Goal: Information Seeking & Learning: Learn about a topic

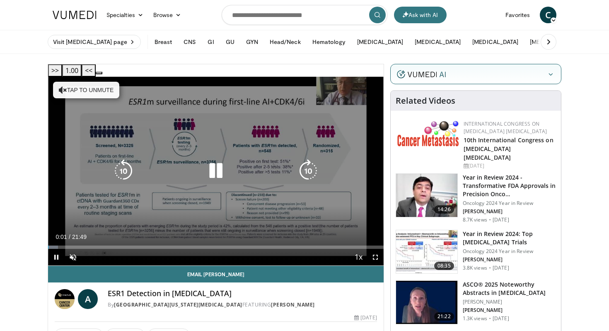
click at [89, 82] on button "Tap to unmute" at bounding box center [86, 90] width 66 height 17
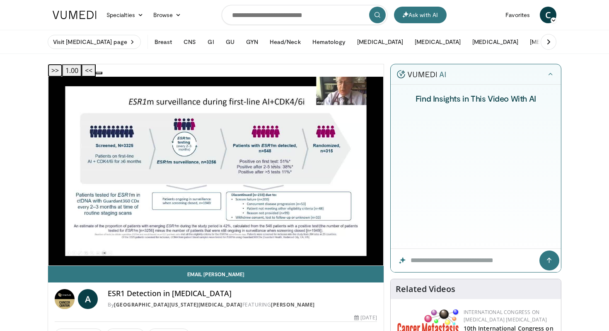
click at [62, 70] on button ">>" at bounding box center [55, 70] width 14 height 12
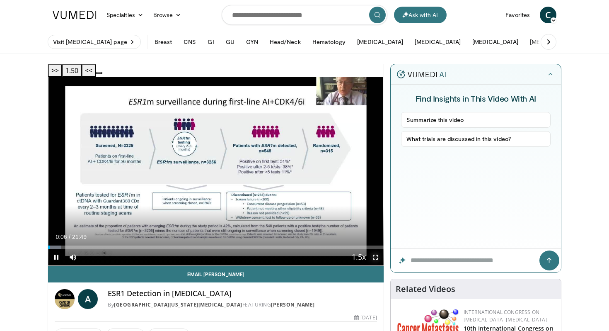
click at [376, 249] on span "Video Player" at bounding box center [375, 257] width 17 height 17
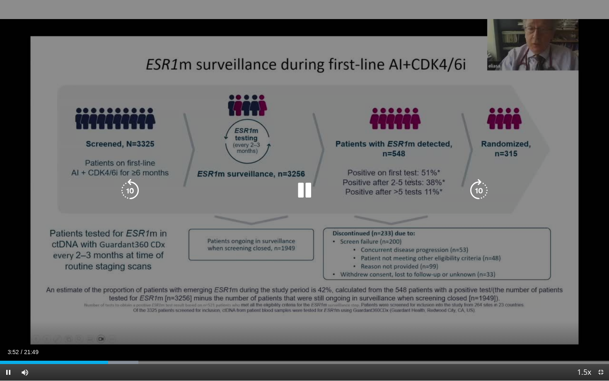
click at [300, 193] on icon "Video Player" at bounding box center [304, 190] width 23 height 23
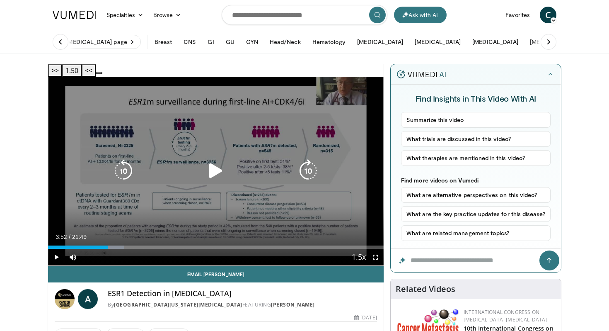
click at [218, 159] on icon "Video Player" at bounding box center [215, 170] width 23 height 23
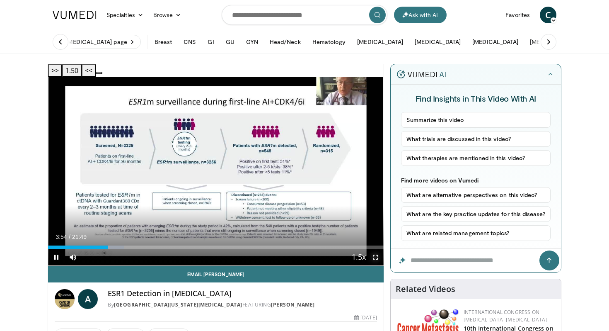
click at [378, 249] on span "Video Player" at bounding box center [375, 257] width 17 height 17
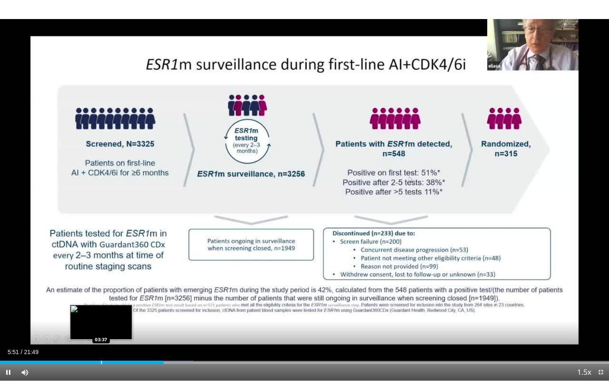
click at [101, 330] on div "Loaded : 31.80% 05:51 03:37" at bounding box center [304, 360] width 609 height 8
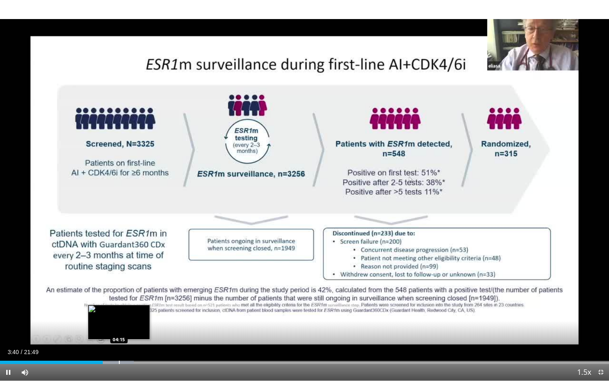
click at [119, 330] on div "Progress Bar" at bounding box center [119, 362] width 1 height 3
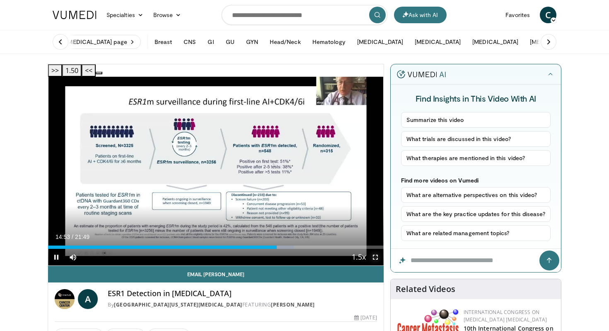
click at [379, 249] on span "Video Player" at bounding box center [375, 257] width 17 height 17
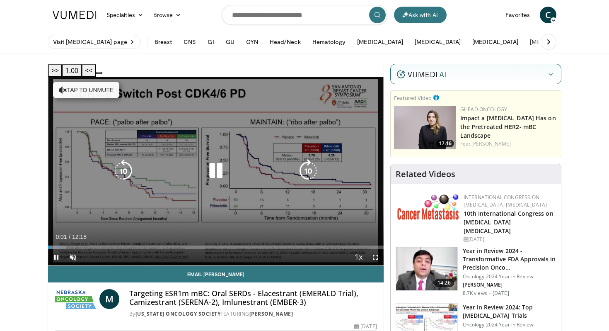
click at [92, 82] on button "Tap to unmute" at bounding box center [86, 90] width 66 height 17
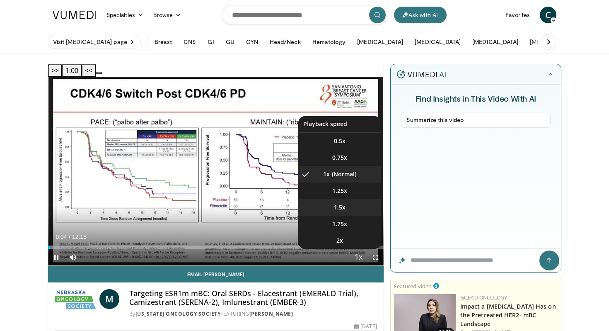
click at [351, 199] on li "1.5x" at bounding box center [339, 207] width 83 height 17
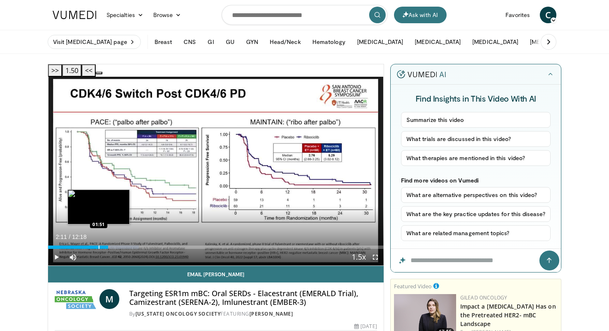
click at [99, 245] on div "Progress Bar" at bounding box center [99, 246] width 1 height 3
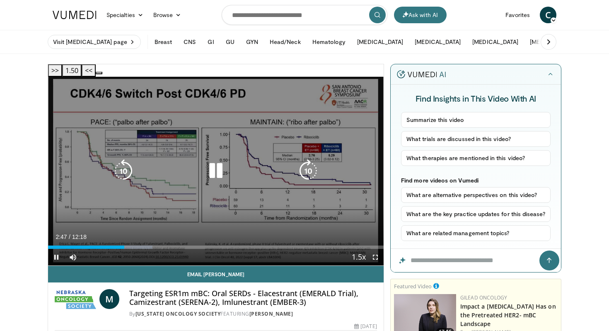
click at [214, 159] on icon "Video Player" at bounding box center [215, 170] width 23 height 23
click at [216, 159] on icon "Video Player" at bounding box center [215, 170] width 23 height 23
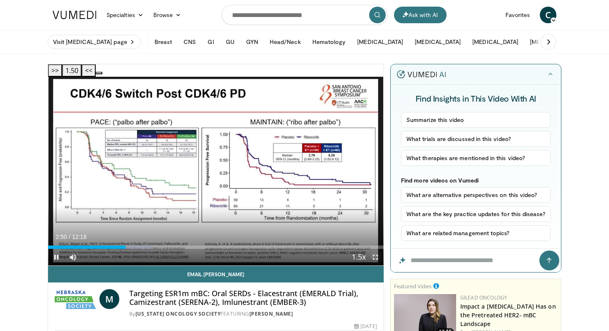
click at [376, 249] on span "Video Player" at bounding box center [375, 257] width 17 height 17
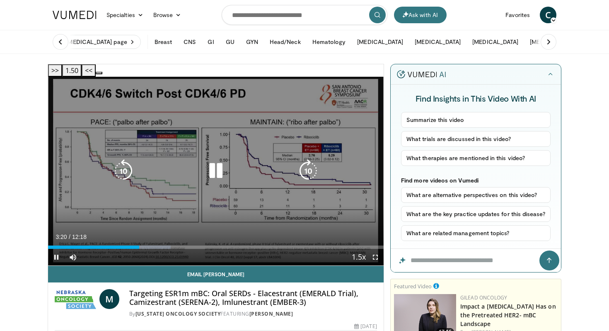
click at [216, 159] on icon "Video Player" at bounding box center [215, 170] width 23 height 23
click at [212, 165] on icon "Video Player" at bounding box center [215, 170] width 23 height 23
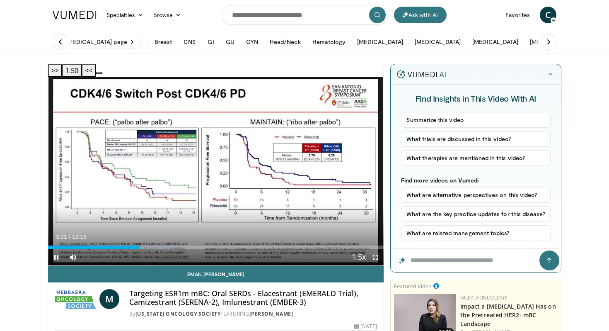
click at [373, 249] on span "Video Player" at bounding box center [375, 257] width 17 height 17
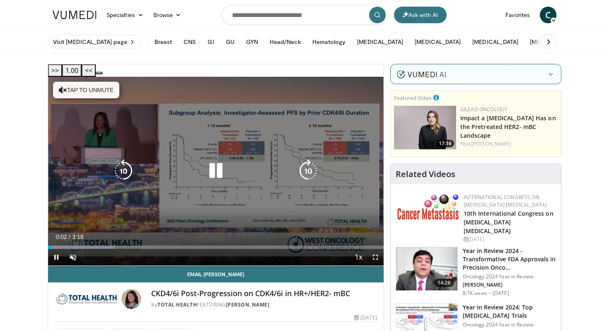
click at [93, 83] on button "Tap to unmute" at bounding box center [86, 90] width 66 height 17
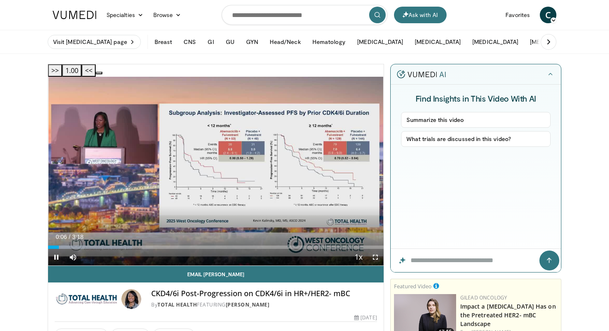
click at [377, 249] on span "Video Player" at bounding box center [375, 257] width 17 height 17
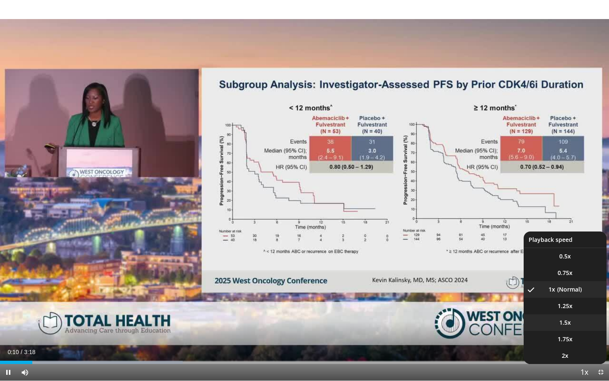
click at [579, 325] on li "1.5x" at bounding box center [565, 323] width 83 height 17
click at [585, 330] on li "2x" at bounding box center [565, 356] width 83 height 17
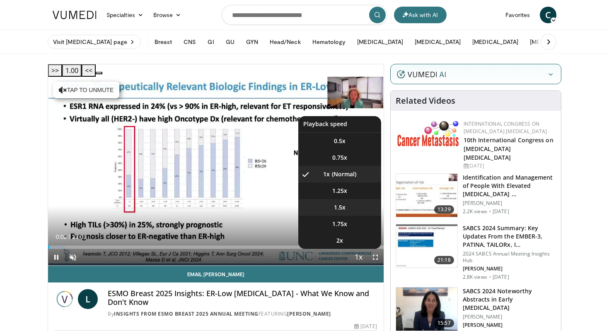
click at [361, 199] on li "1.5x" at bounding box center [339, 207] width 83 height 17
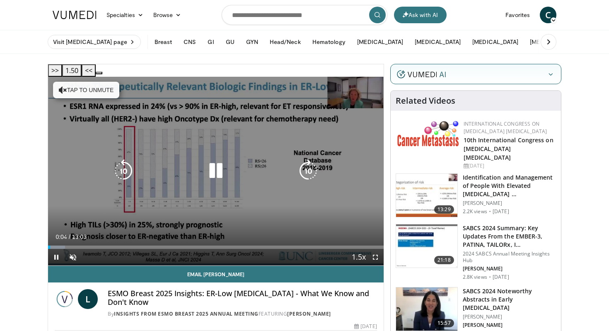
click at [106, 82] on button "Tap to unmute" at bounding box center [86, 90] width 66 height 17
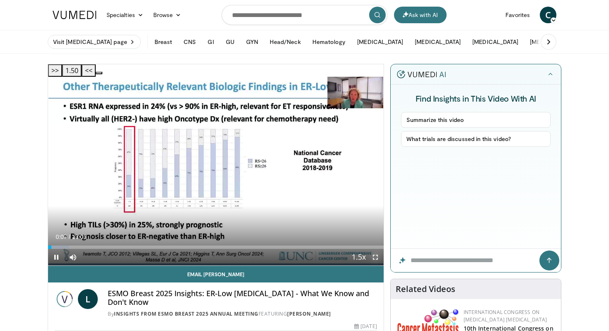
click at [373, 249] on span "Video Player" at bounding box center [375, 257] width 17 height 17
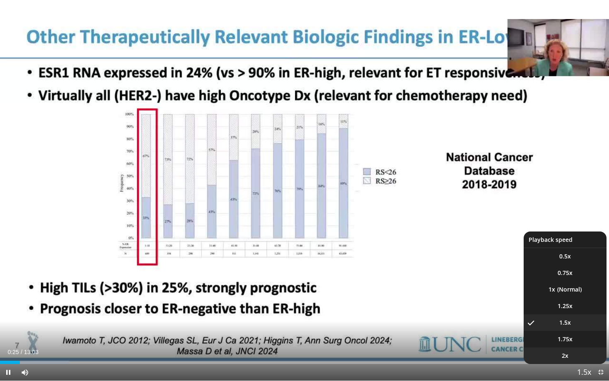
click at [580, 330] on li "2x" at bounding box center [565, 356] width 83 height 17
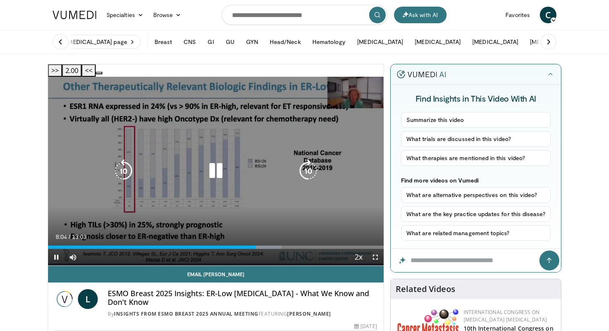
click at [215, 164] on icon "Video Player" at bounding box center [215, 170] width 23 height 23
click at [213, 160] on icon "Video Player" at bounding box center [215, 170] width 23 height 23
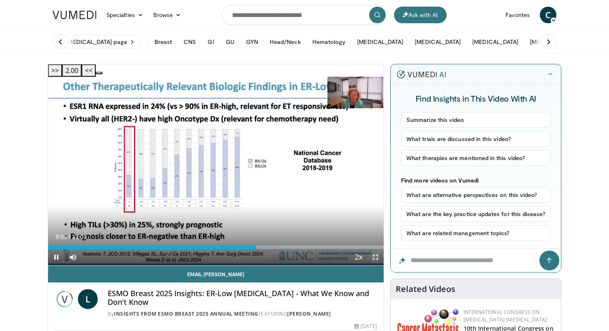
click at [374, 249] on span "Video Player" at bounding box center [375, 257] width 17 height 17
click at [378, 249] on span "Video Player" at bounding box center [375, 257] width 17 height 17
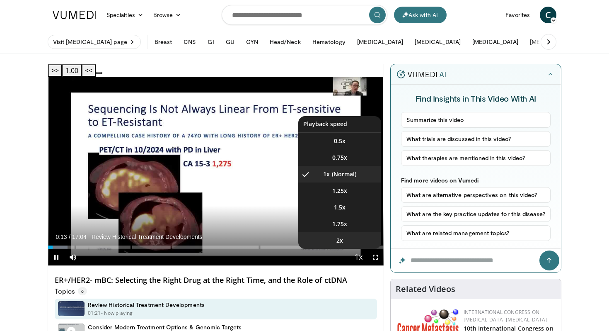
click at [356, 232] on li "2x" at bounding box center [339, 240] width 83 height 17
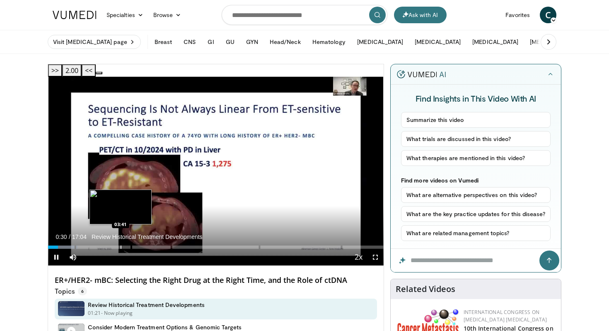
click at [121, 245] on div "Progress Bar" at bounding box center [121, 246] width 1 height 3
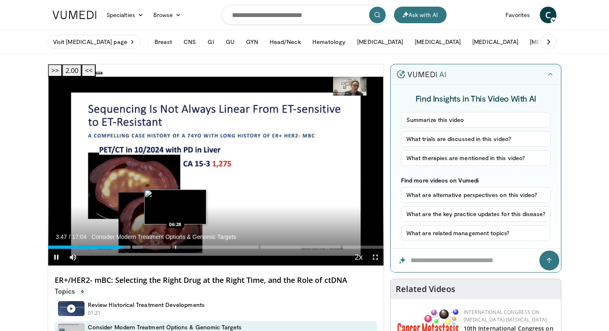
click at [175, 241] on div "Loaded : 28.26% 03:47 06:28" at bounding box center [216, 245] width 336 height 8
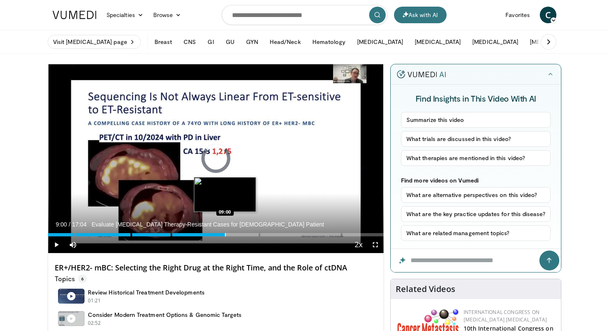
click at [225, 233] on div "Progress Bar" at bounding box center [225, 234] width 1 height 3
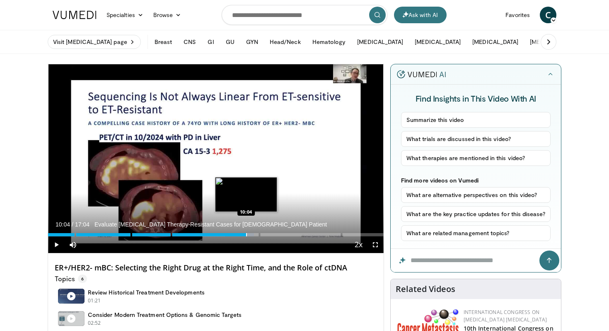
click at [246, 232] on div "Loaded : 61.40% 10:04 10:04" at bounding box center [216, 232] width 336 height 8
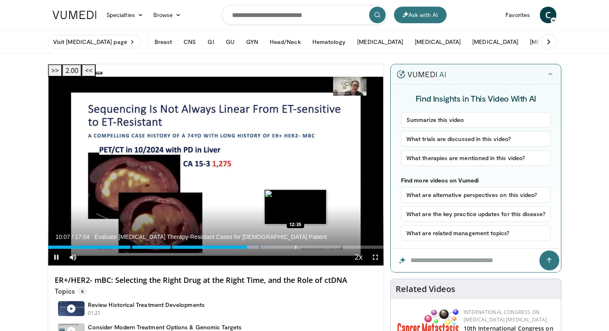
click at [296, 245] on div "Progress Bar" at bounding box center [296, 246] width 1 height 3
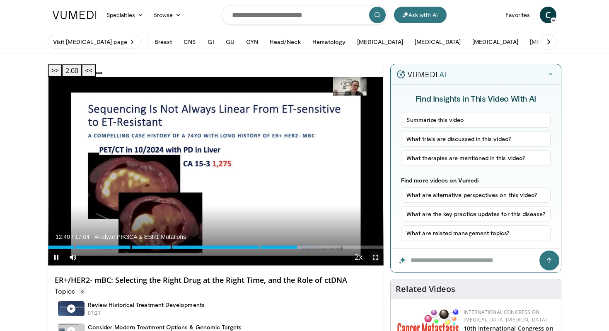
click at [376, 249] on span "Video Player" at bounding box center [375, 257] width 17 height 17
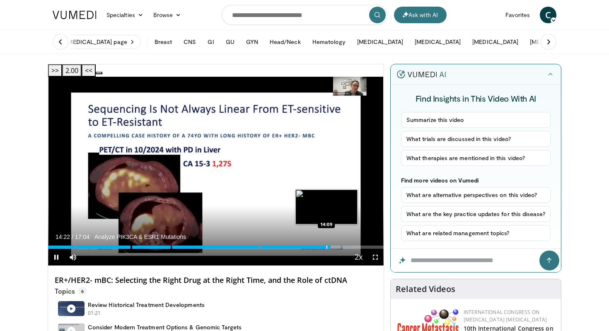
click at [327, 245] on div "Progress Bar" at bounding box center [327, 246] width 1 height 3
click at [325, 245] on div "Progress Bar" at bounding box center [325, 246] width 1 height 3
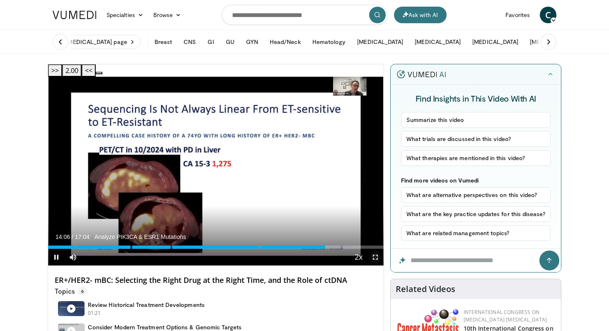
click at [371, 249] on span "Video Player" at bounding box center [375, 257] width 17 height 17
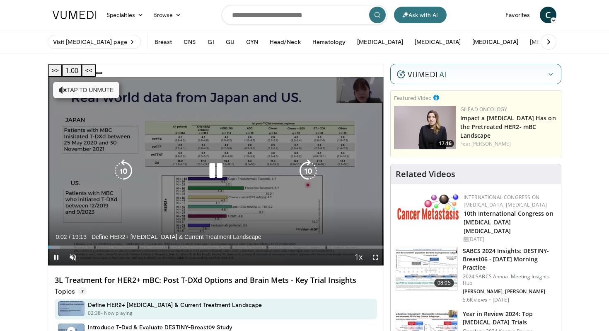
click at [105, 82] on button "Tap to unmute" at bounding box center [86, 90] width 66 height 17
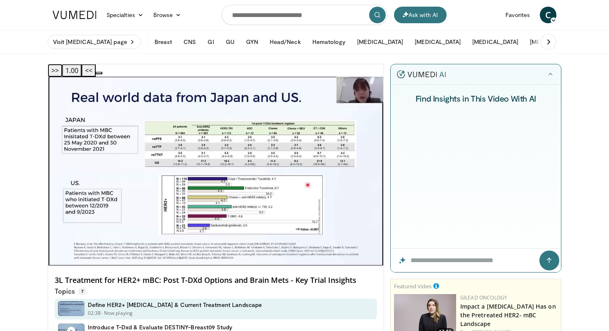
click at [62, 70] on button ">>" at bounding box center [55, 70] width 14 height 12
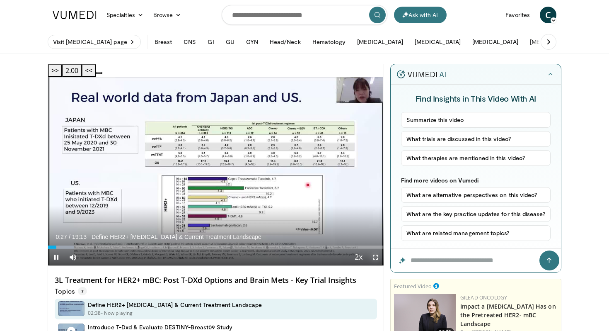
click at [373, 249] on span "Video Player" at bounding box center [375, 257] width 17 height 17
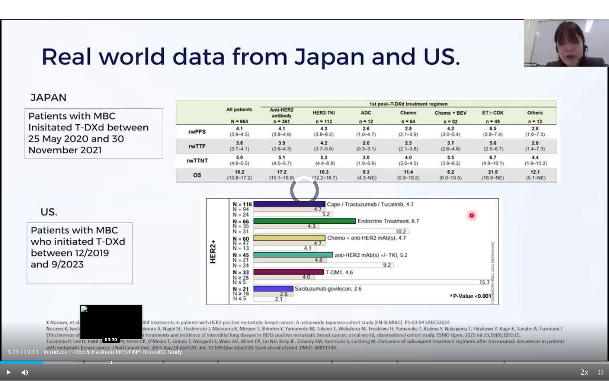
click at [111, 330] on div "Loaded : 12.14% 01:21 03:30" at bounding box center [304, 360] width 609 height 8
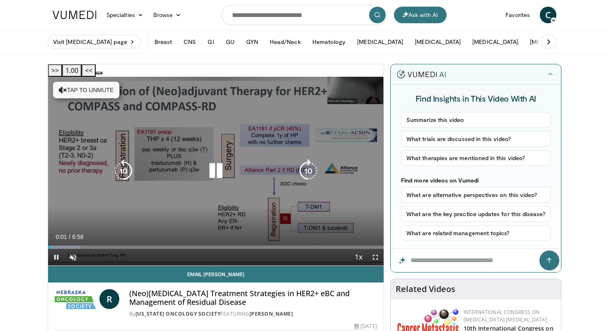
click at [93, 82] on button "Tap to unmute" at bounding box center [86, 90] width 66 height 17
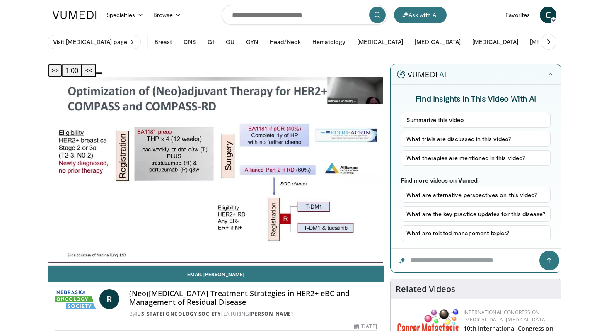
click at [62, 70] on button ">>" at bounding box center [55, 70] width 14 height 12
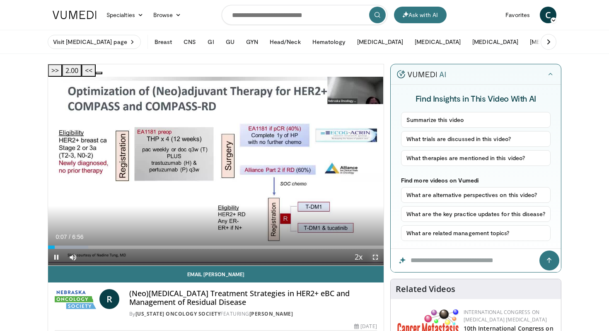
click at [377, 249] on span "Video Player" at bounding box center [375, 257] width 17 height 17
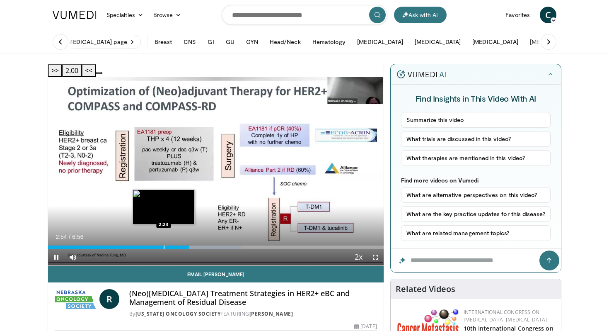
click at [164, 245] on div "Progress Bar" at bounding box center [164, 246] width 1 height 3
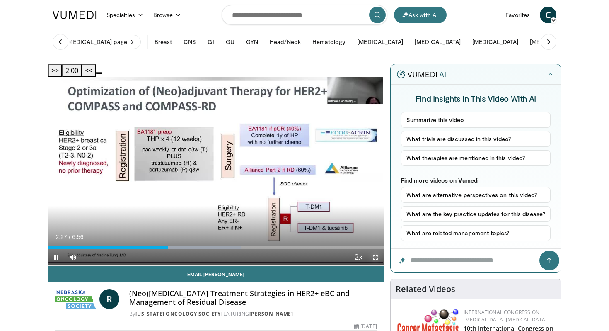
click at [379, 249] on span "Video Player" at bounding box center [375, 257] width 17 height 17
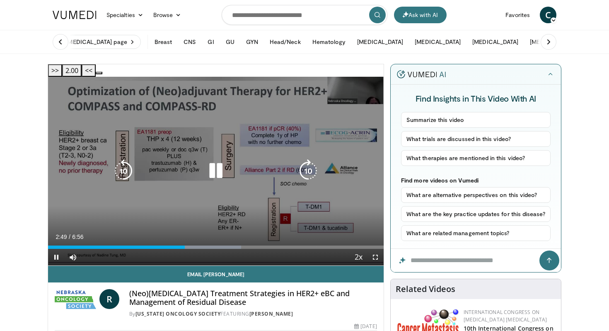
click at [222, 165] on icon "Video Player" at bounding box center [215, 170] width 23 height 23
click at [214, 159] on icon "Video Player" at bounding box center [215, 170] width 23 height 23
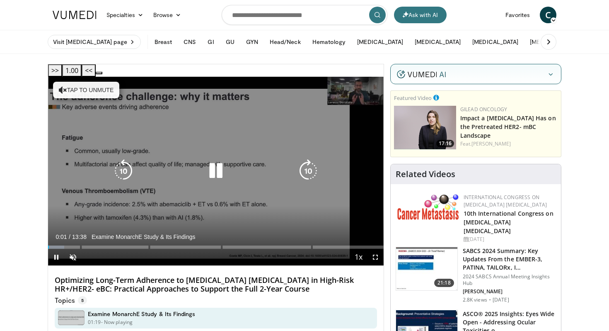
click at [78, 82] on button "Tap to unmute" at bounding box center [86, 90] width 66 height 17
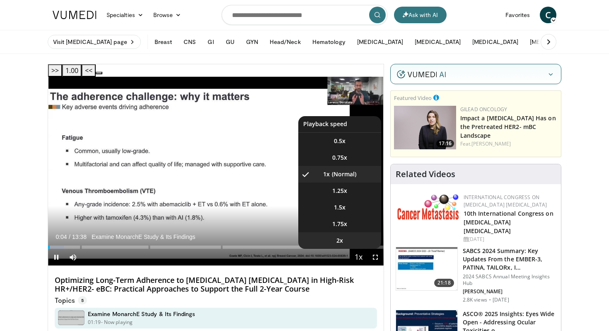
click at [347, 232] on li "2x" at bounding box center [339, 240] width 83 height 17
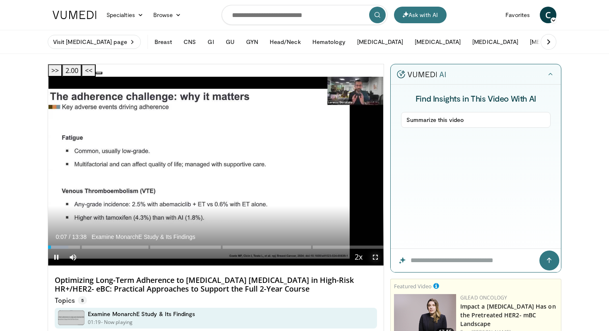
click at [378, 249] on span "Video Player" at bounding box center [375, 257] width 17 height 17
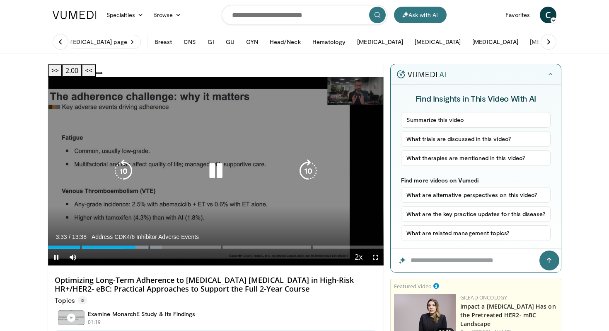
click at [218, 159] on icon "Video Player" at bounding box center [215, 170] width 23 height 23
click at [209, 159] on icon "Video Player" at bounding box center [215, 170] width 23 height 23
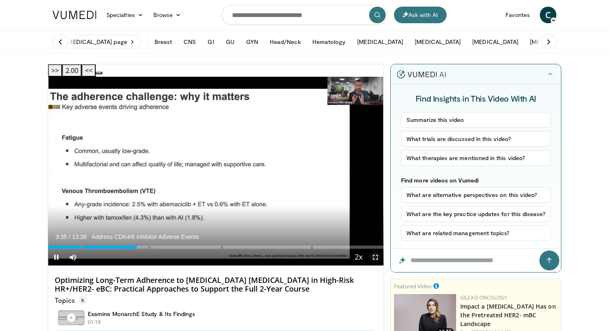
click at [377, 249] on span "Video Player" at bounding box center [375, 257] width 17 height 17
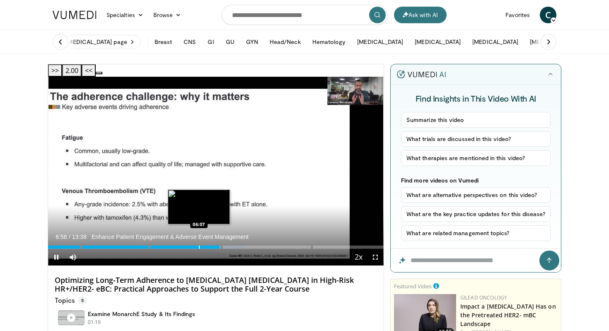
click at [199, 245] on div "Progress Bar" at bounding box center [199, 246] width 1 height 3
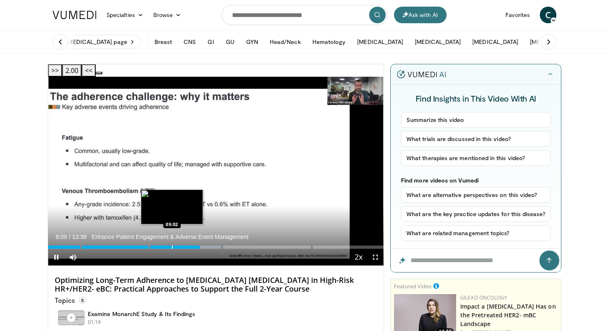
click at [172, 241] on div "Loaded : 52.53% 06:10 05:02" at bounding box center [216, 245] width 336 height 8
click at [162, 241] on div "Loaded : 36.35% 04:37 04:37" at bounding box center [216, 245] width 336 height 8
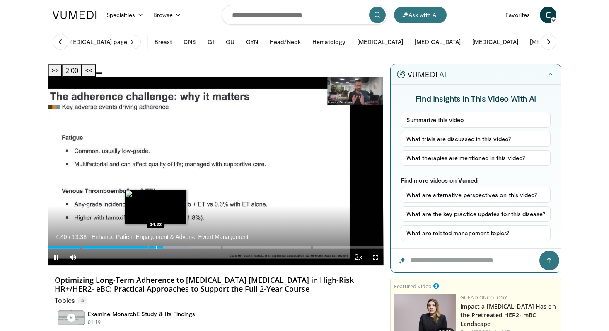
click at [156, 245] on div "Progress Bar" at bounding box center [156, 246] width 1 height 3
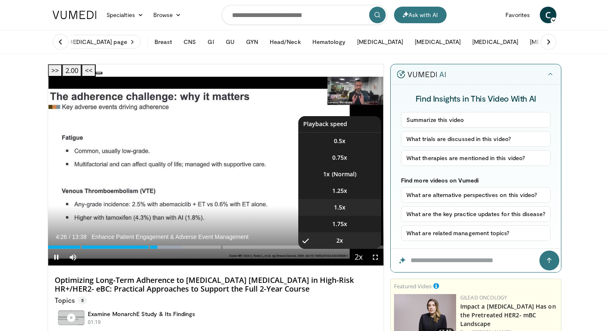
click at [341, 203] on span "1.5x" at bounding box center [340, 207] width 12 height 8
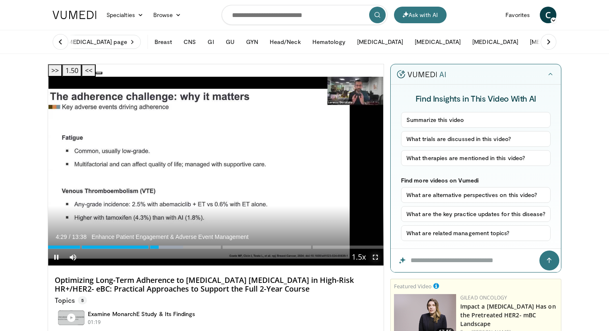
click at [377, 249] on span "Video Player" at bounding box center [375, 257] width 17 height 17
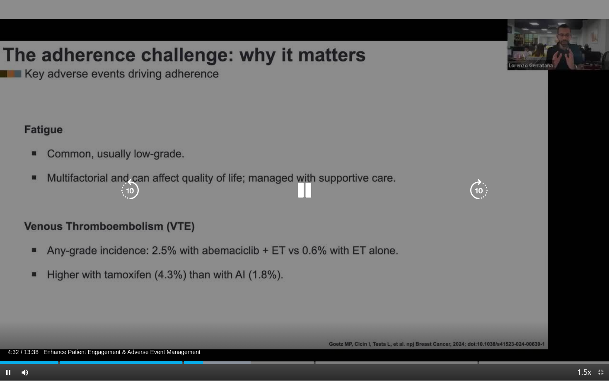
click at [310, 189] on icon "Video Player" at bounding box center [304, 190] width 23 height 23
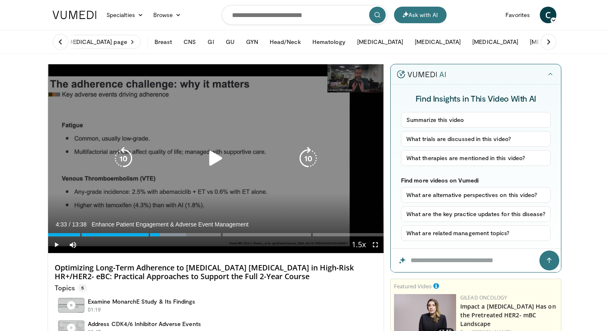
click at [221, 160] on icon "Video Player" at bounding box center [215, 158] width 23 height 23
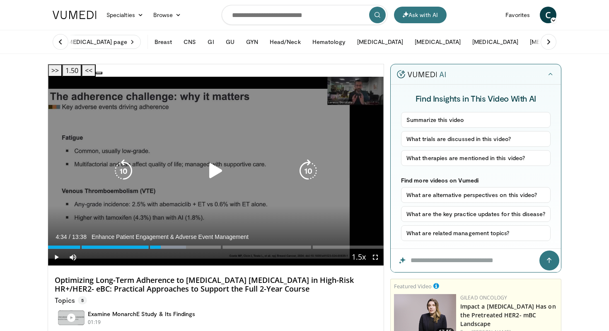
click at [216, 159] on icon "Video Player" at bounding box center [215, 170] width 23 height 23
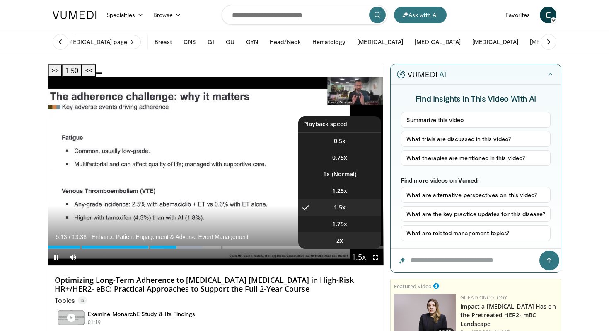
click at [364, 233] on li "2x" at bounding box center [339, 240] width 83 height 17
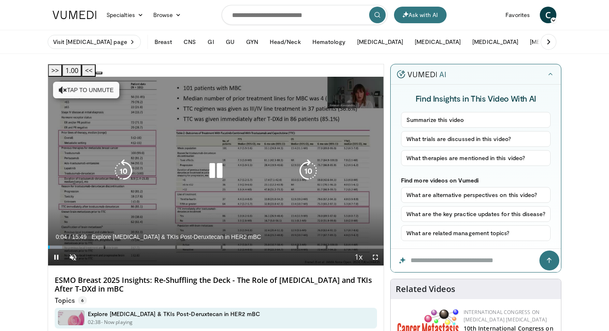
click at [97, 82] on button "Tap to unmute" at bounding box center [86, 90] width 66 height 17
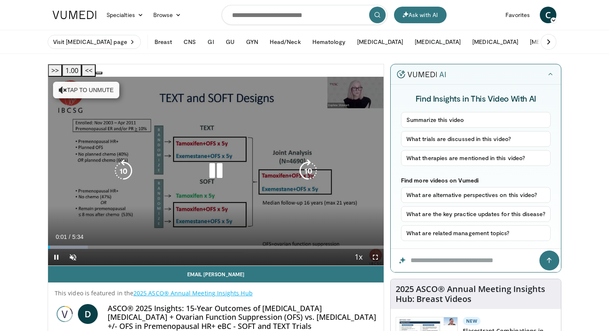
click at [103, 82] on button "Tap to unmute" at bounding box center [86, 90] width 66 height 17
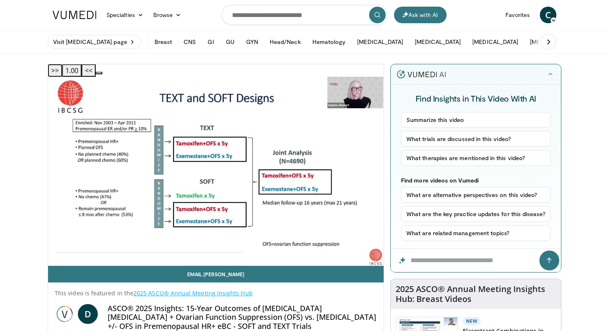
click at [62, 70] on button ">>" at bounding box center [55, 70] width 14 height 12
